Goal: Find specific page/section: Find specific page/section

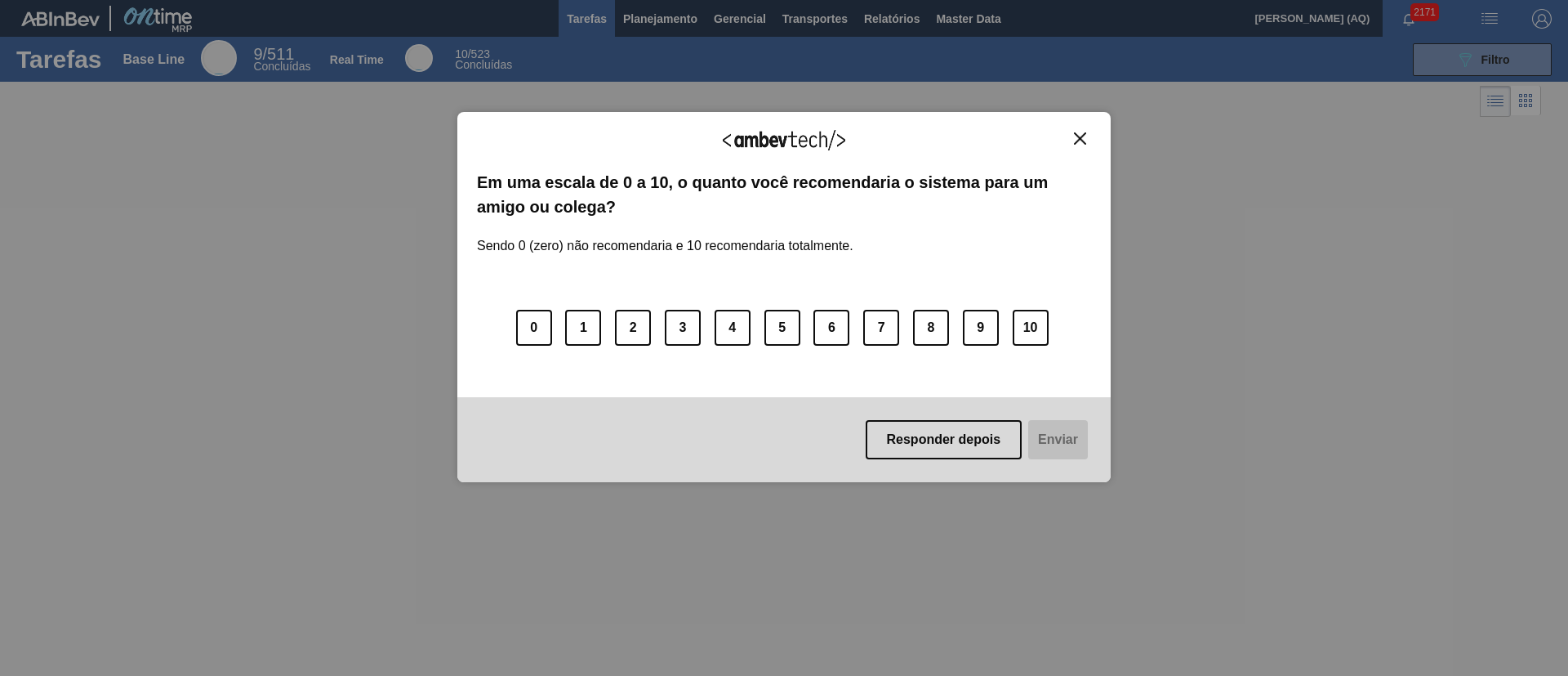
click at [1073, 136] on img "Close" at bounding box center [1080, 139] width 13 height 13
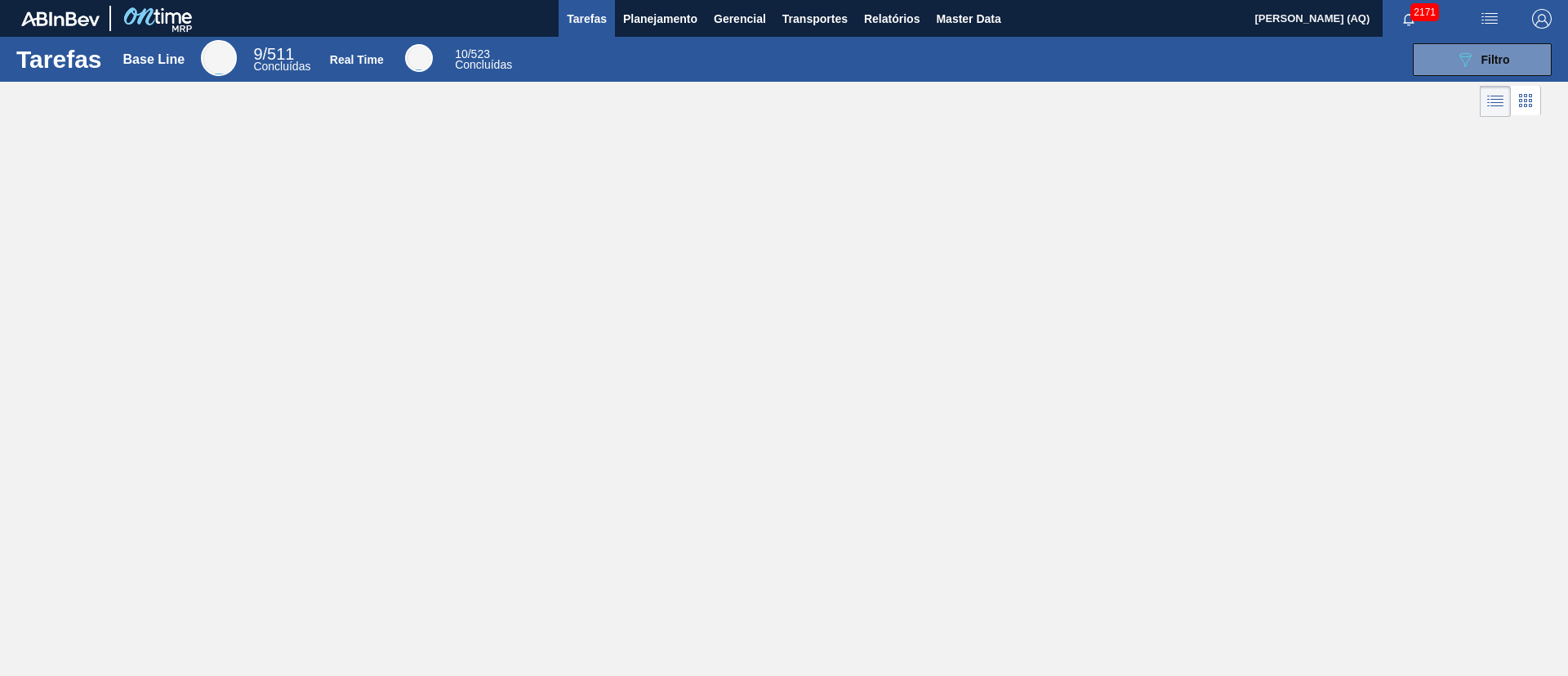
click at [1255, 198] on div "Tarefas Base Line 9 / 511 Concluídas Real Time 10 / 523 Concluídas 089F7B8B-B2A…" at bounding box center [784, 320] width 1568 height 566
click at [670, 21] on span "Planejamento" at bounding box center [660, 19] width 74 height 20
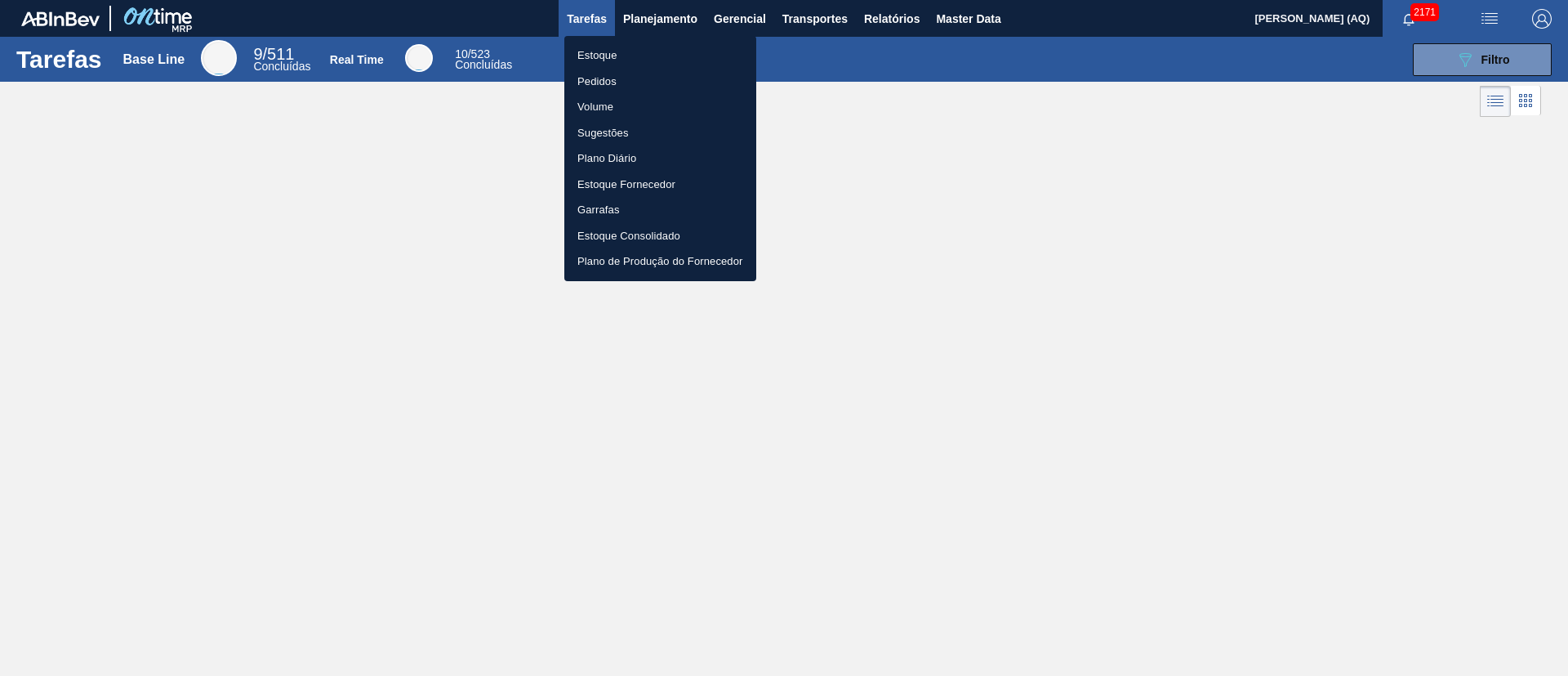
click at [612, 49] on li "Estoque" at bounding box center [660, 55] width 192 height 26
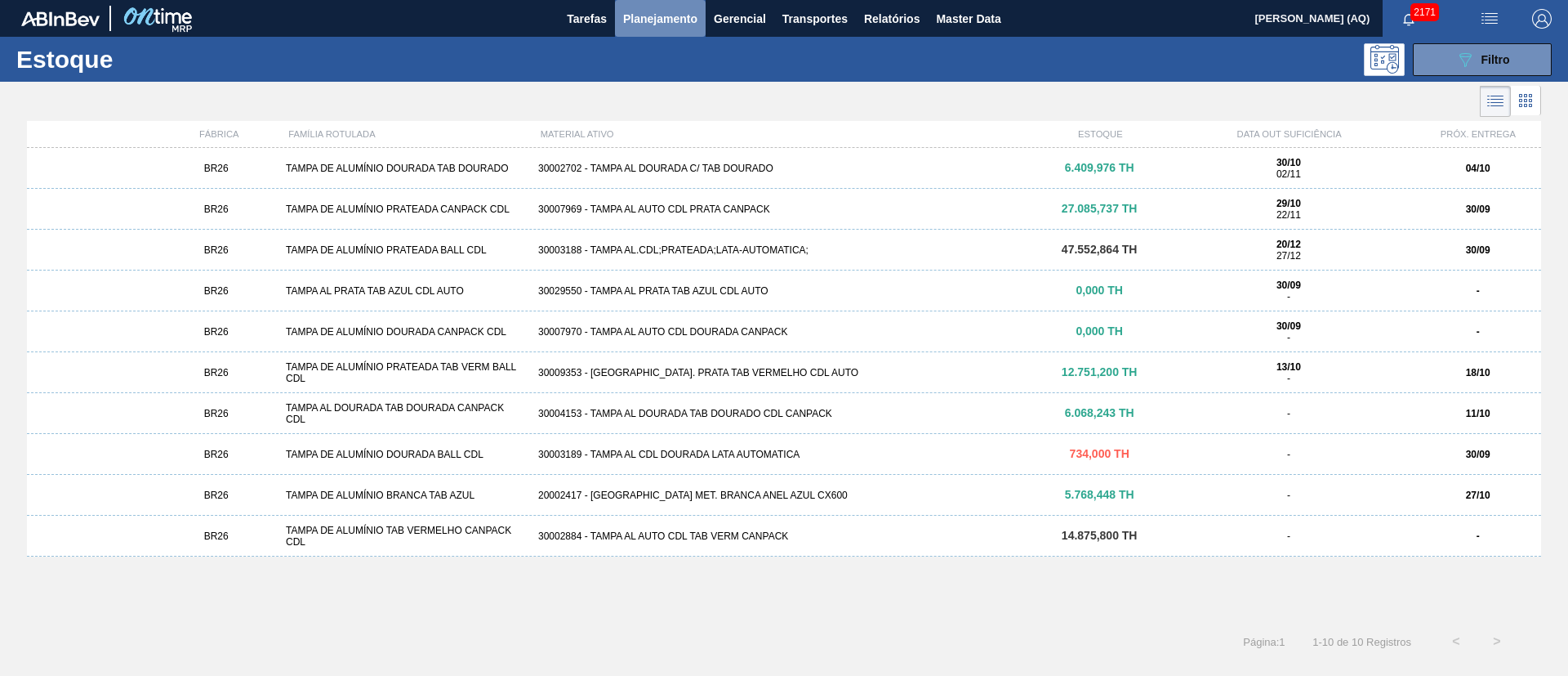
click at [655, 13] on span "Planejamento" at bounding box center [660, 19] width 74 height 20
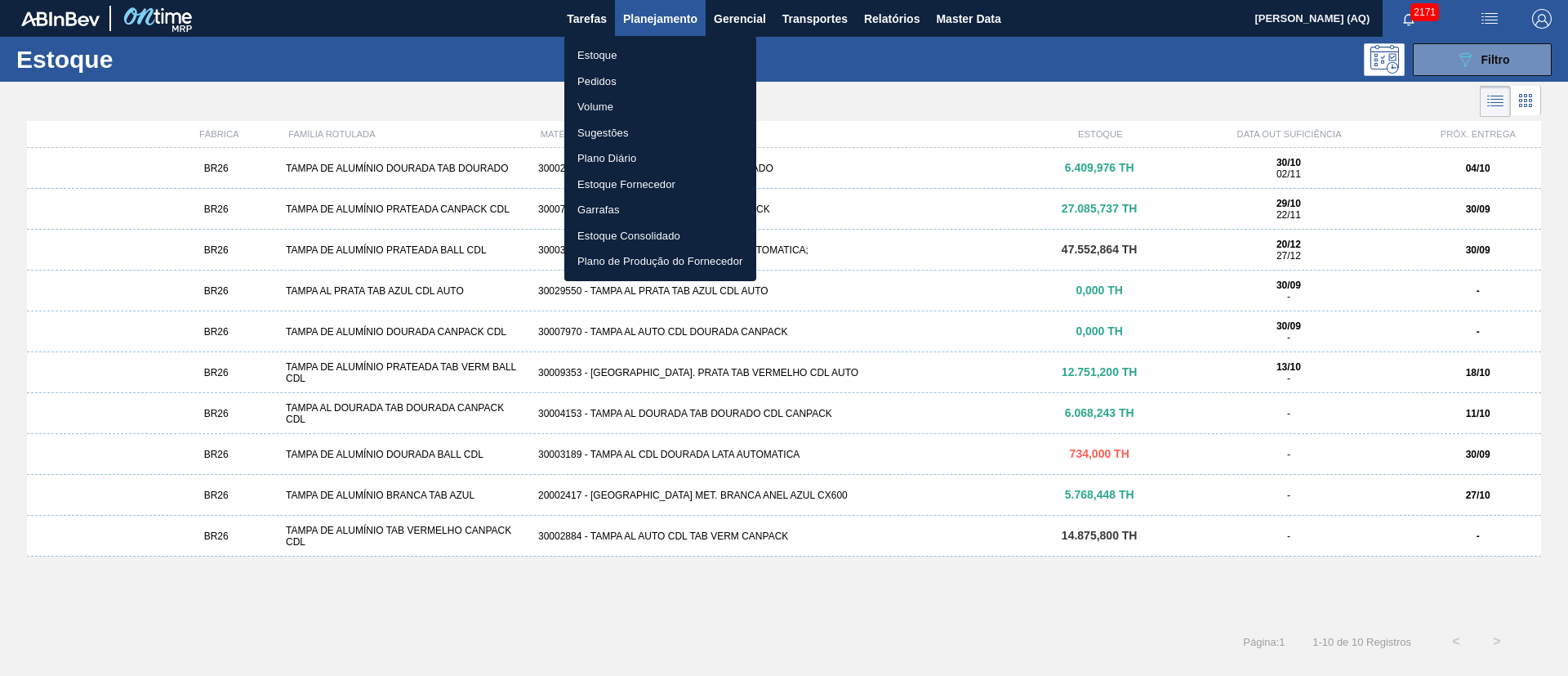
click at [319, 590] on div at bounding box center [784, 338] width 1568 height 676
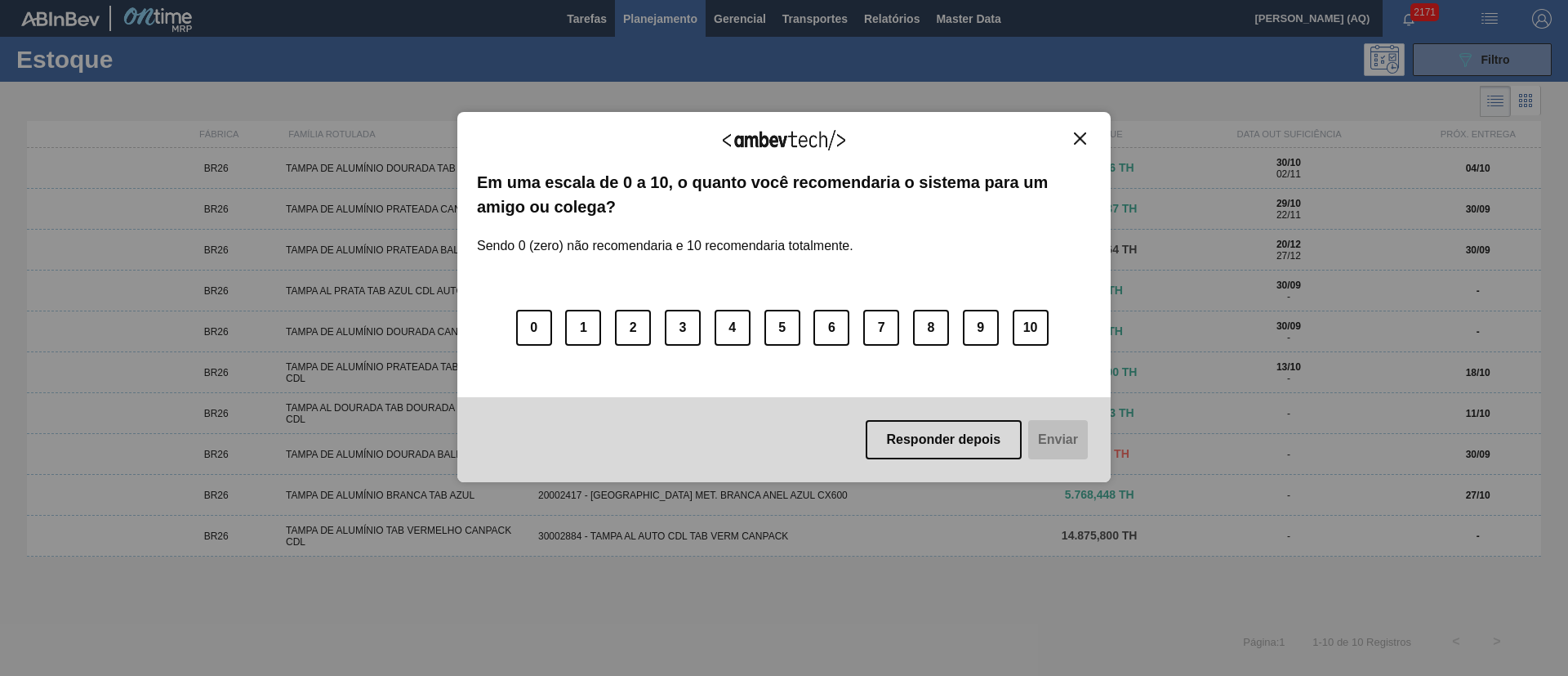
click at [1074, 138] on img "Close" at bounding box center [1080, 139] width 13 height 13
